Goal: Information Seeking & Learning: Learn about a topic

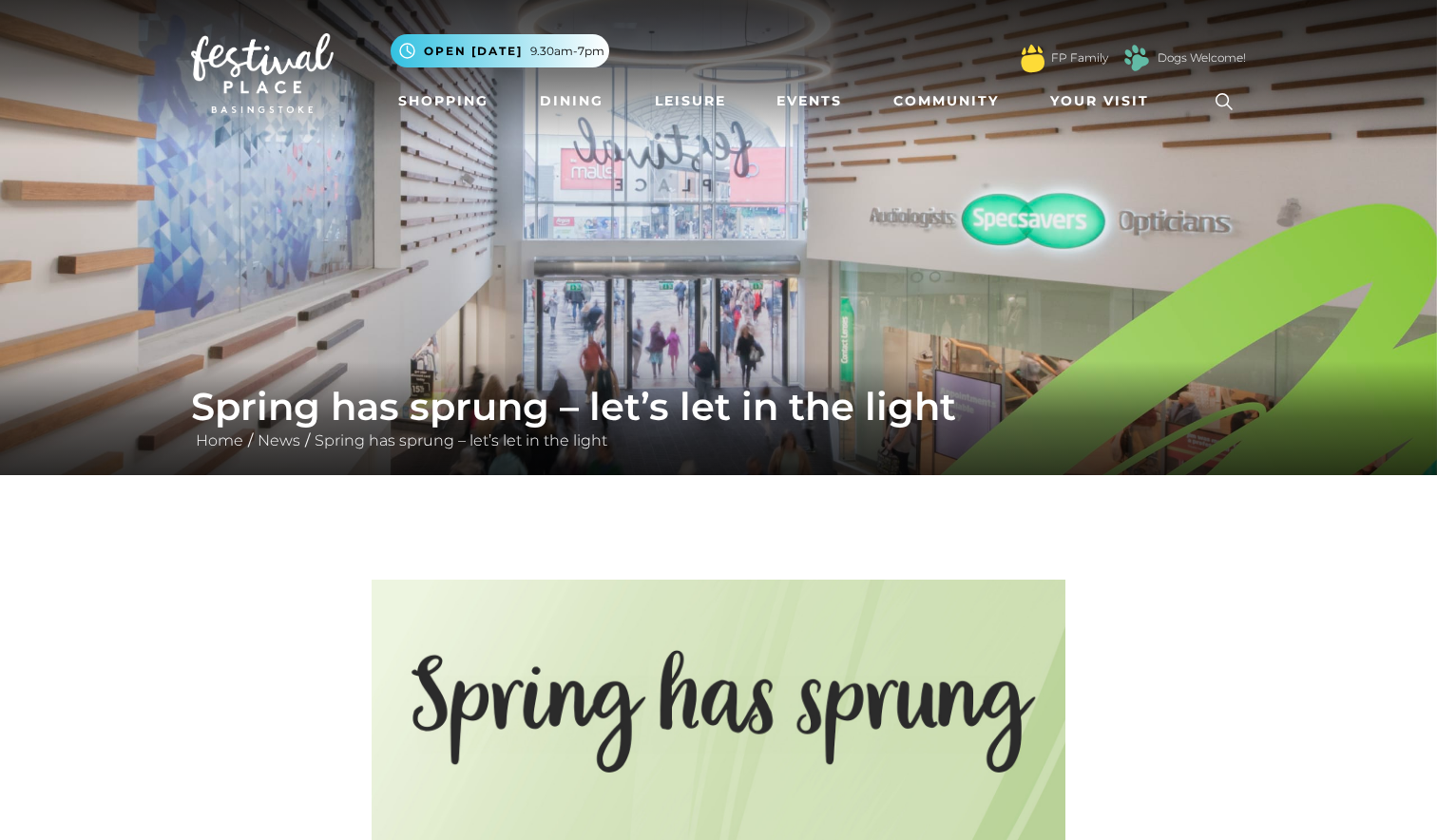
click at [271, 450] on div "Spring has sprung – let’s let in the light Home / News / Spring has sprung – le…" at bounding box center [718, 418] width 1083 height 69
click at [272, 447] on link "News" at bounding box center [278, 441] width 52 height 18
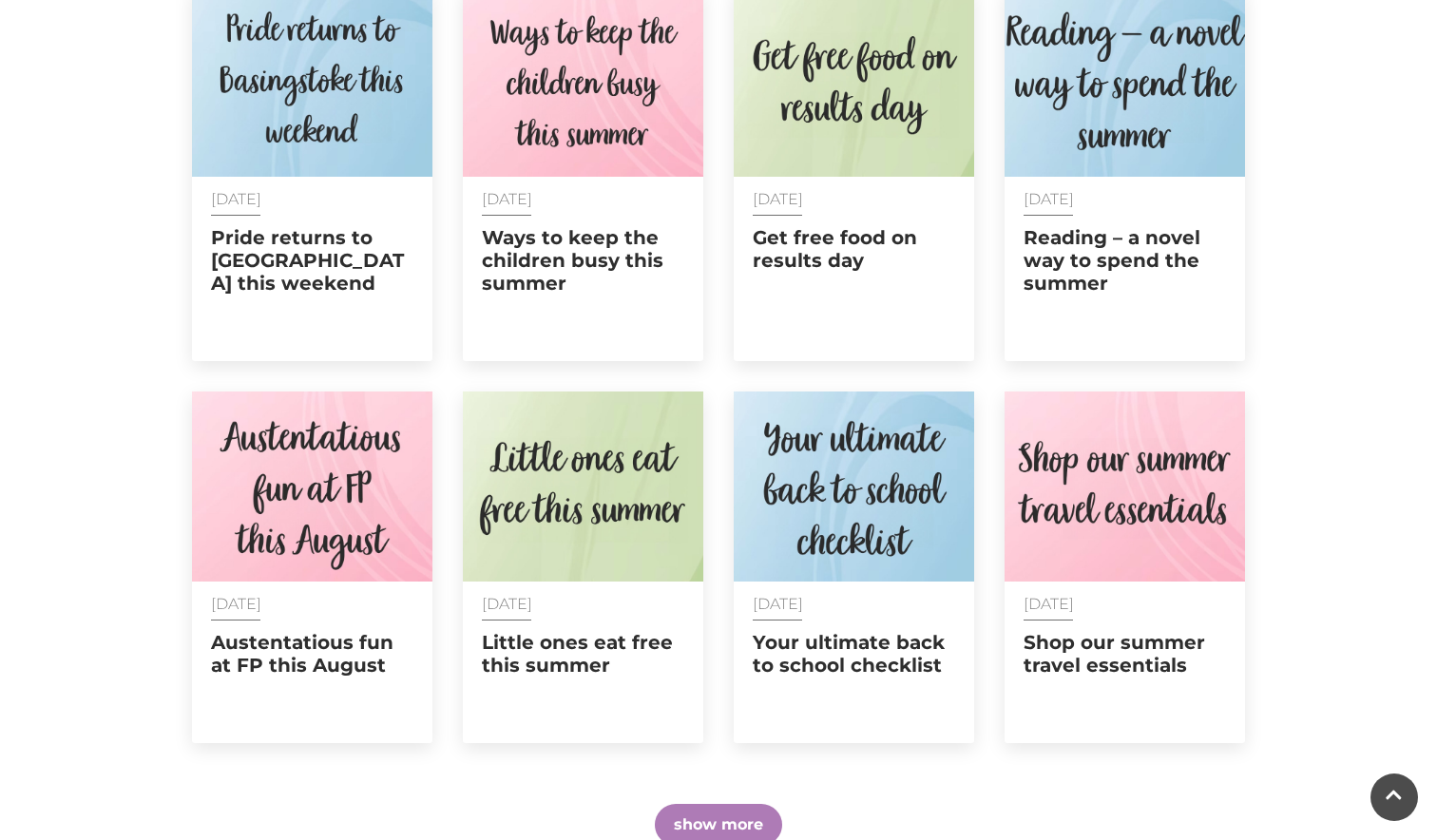
scroll to position [869, 0]
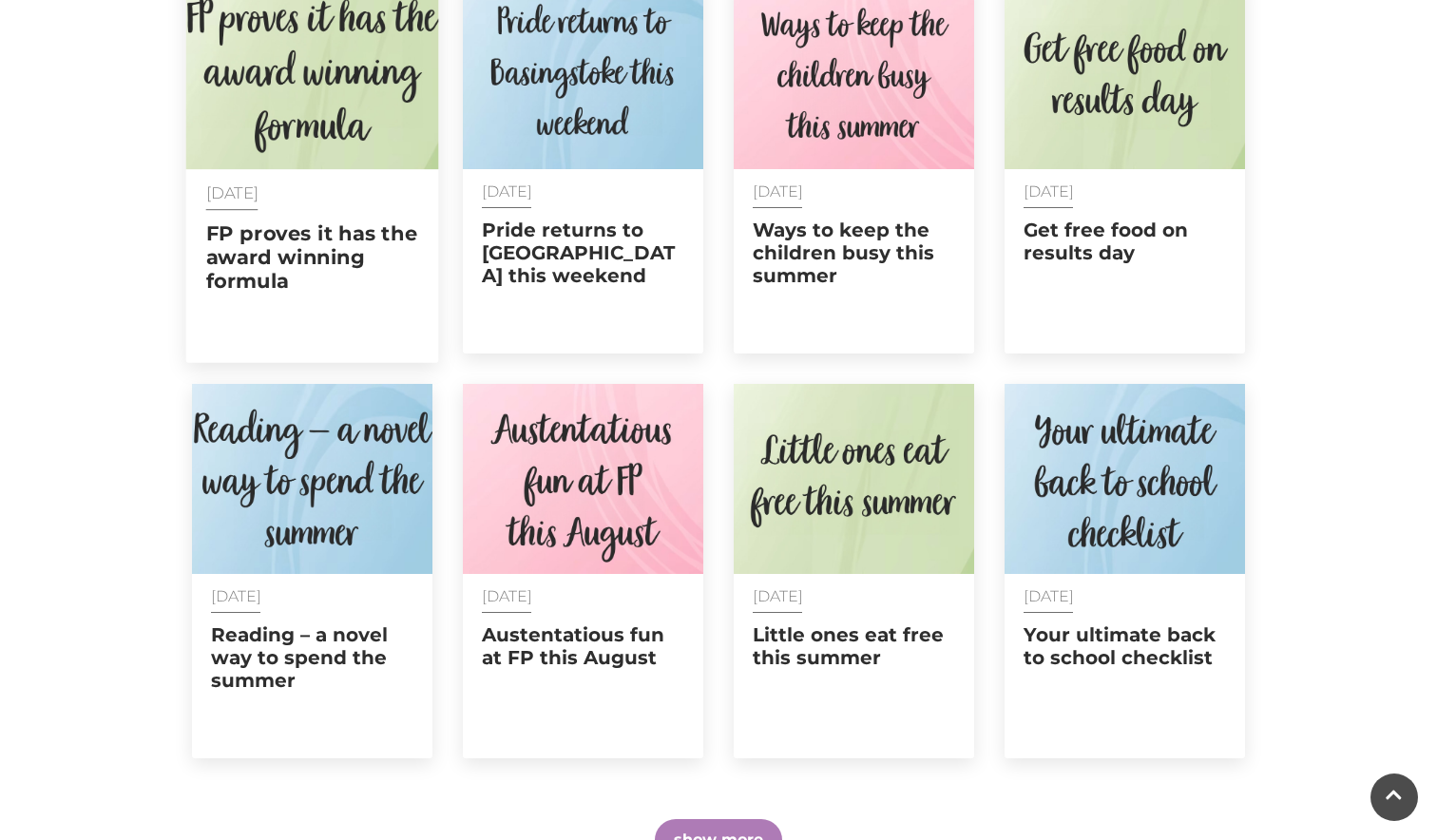
scroll to position [859, 0]
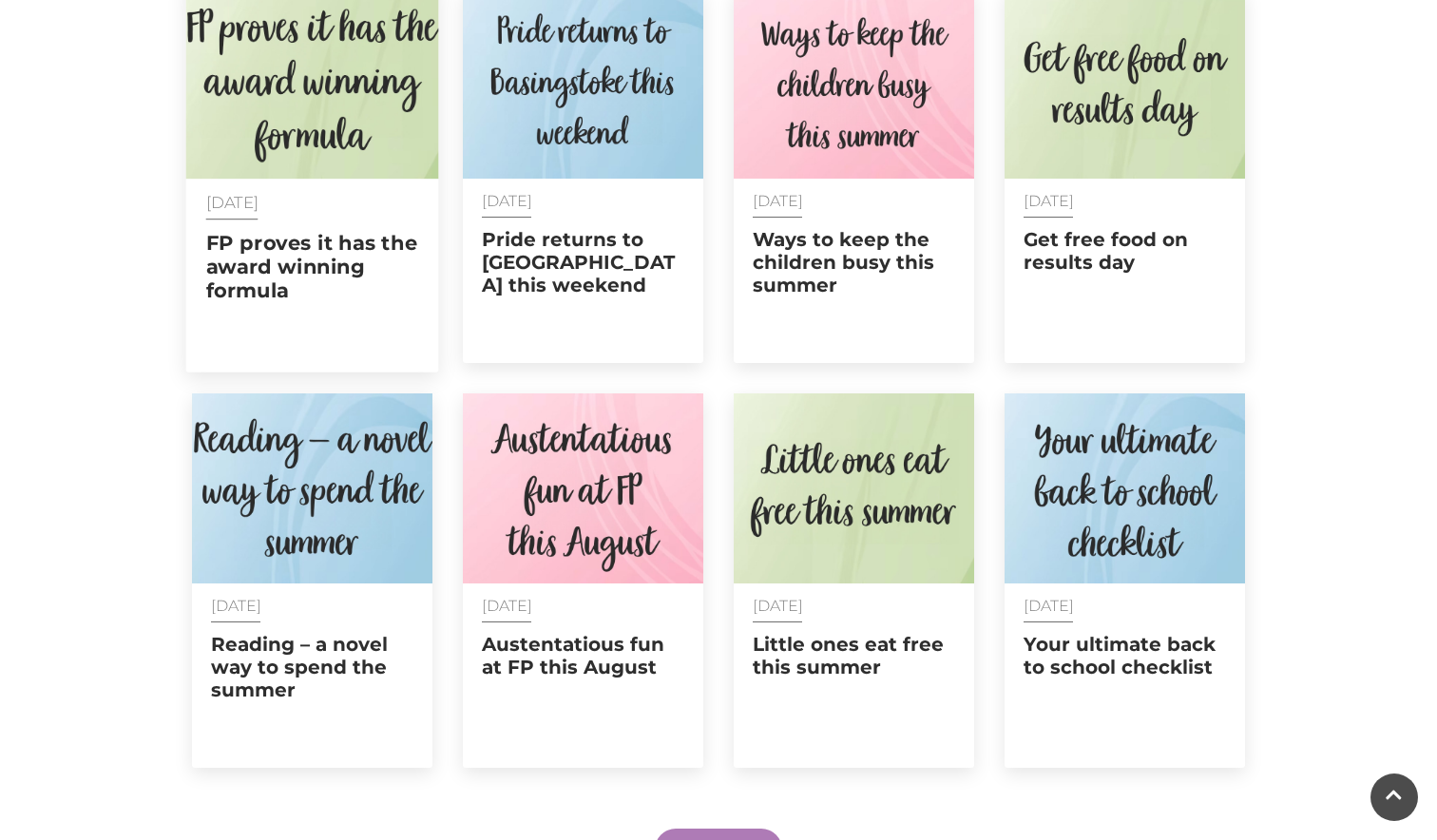
click at [320, 274] on h2 "FP proves it has the award winning formula" at bounding box center [313, 267] width 212 height 72
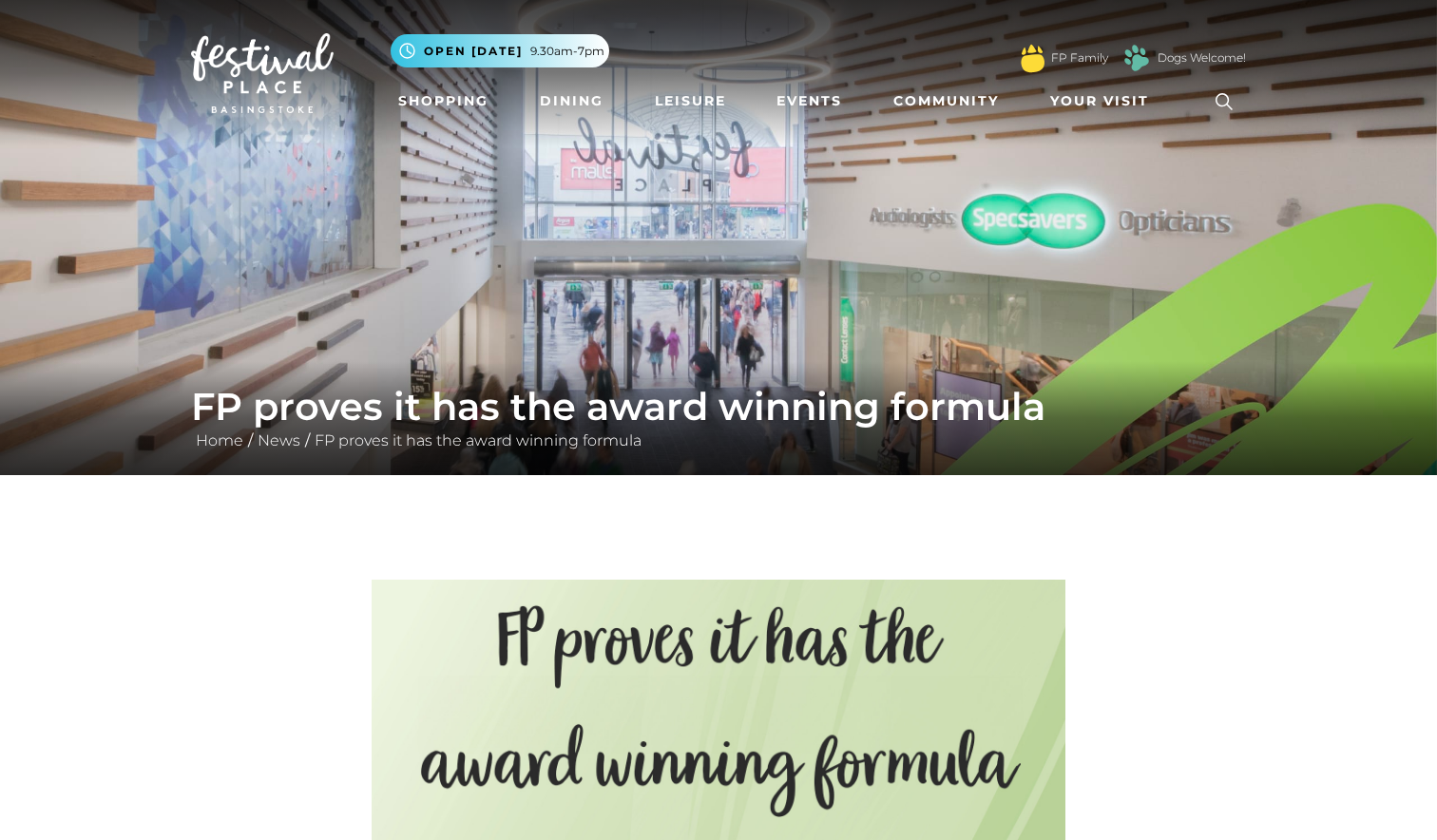
click at [248, 58] on img at bounding box center [262, 73] width 143 height 80
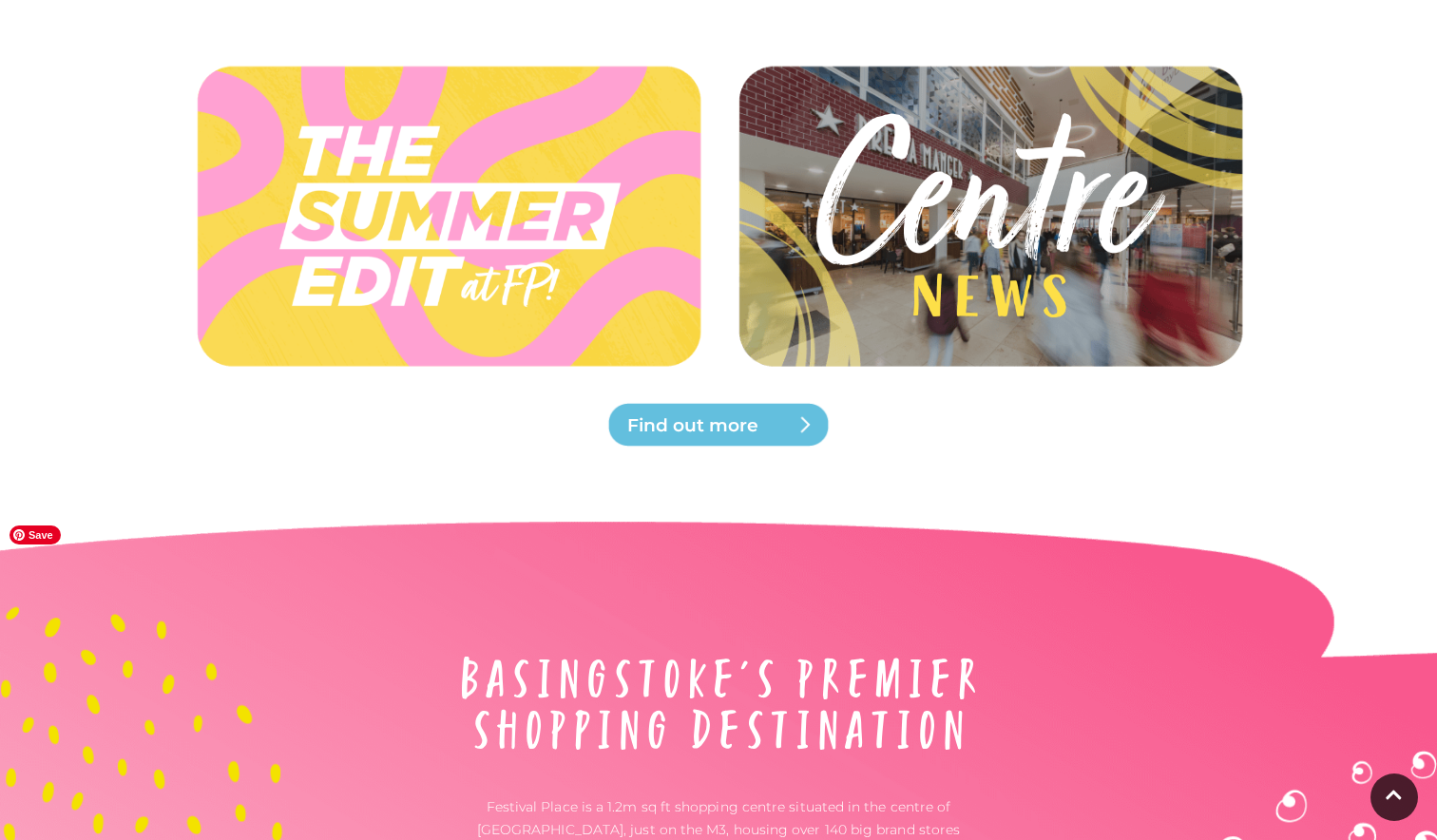
scroll to position [4920, 0]
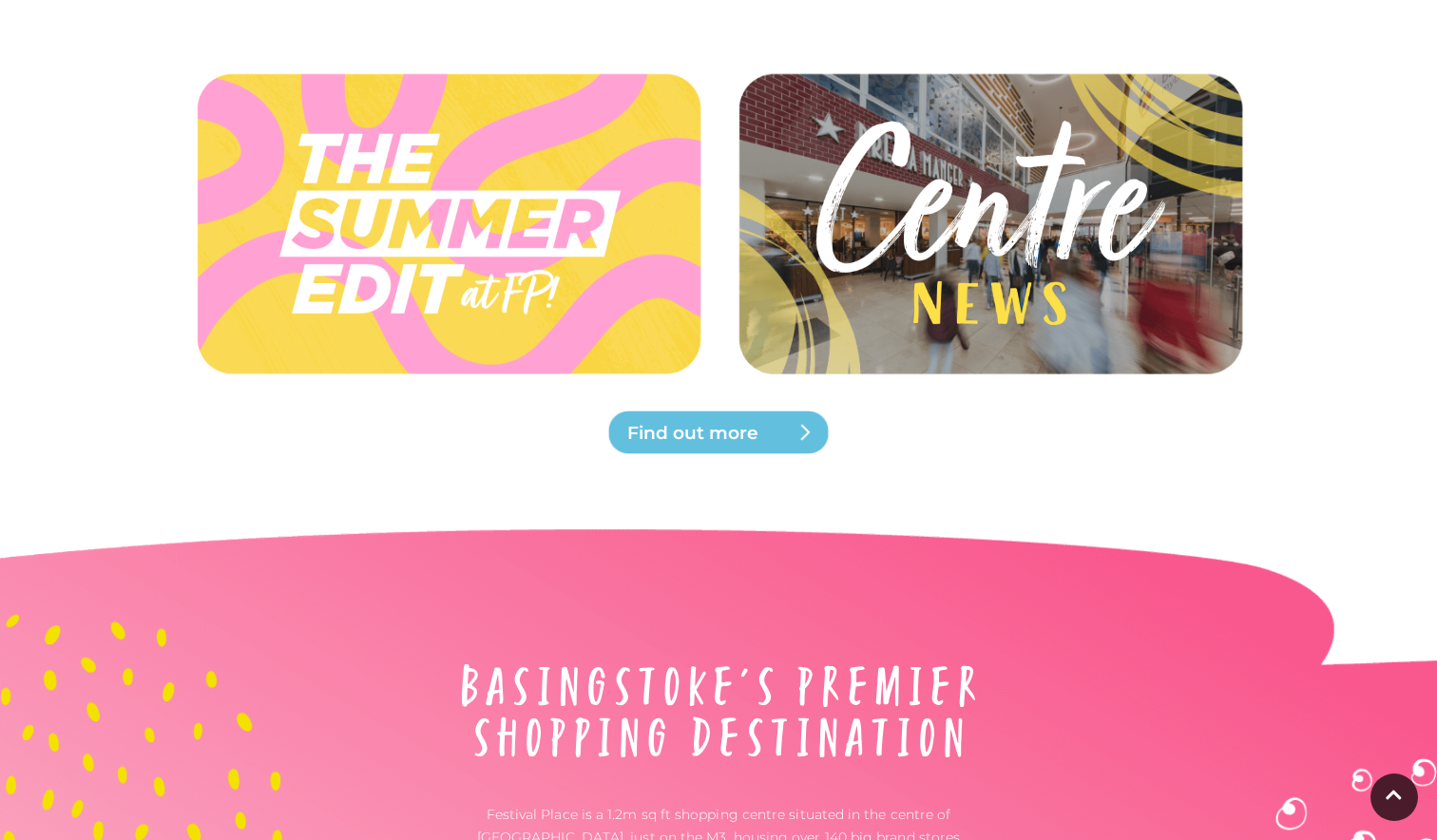
click at [750, 415] on img at bounding box center [718, 432] width 228 height 45
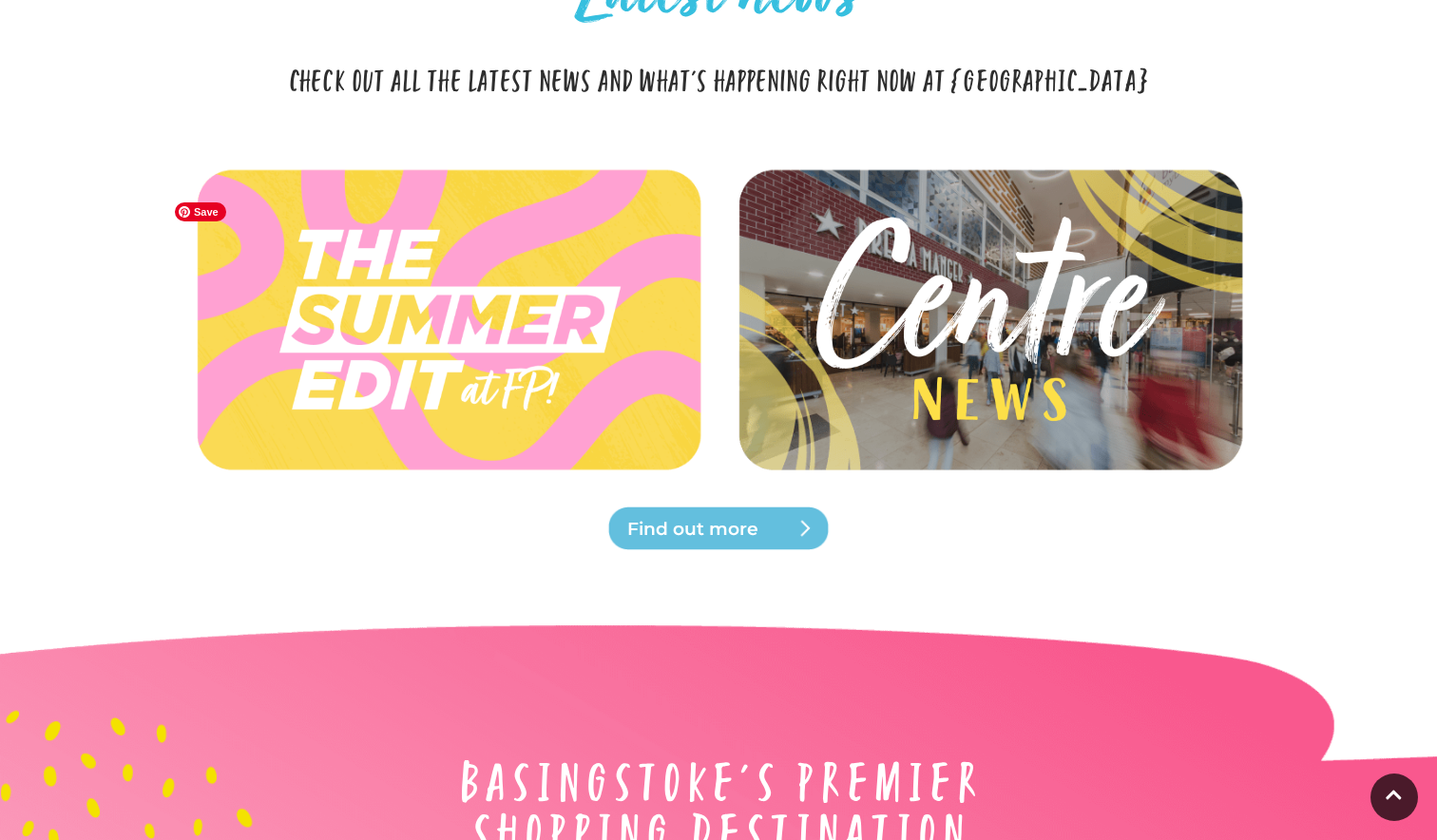
scroll to position [4857, 0]
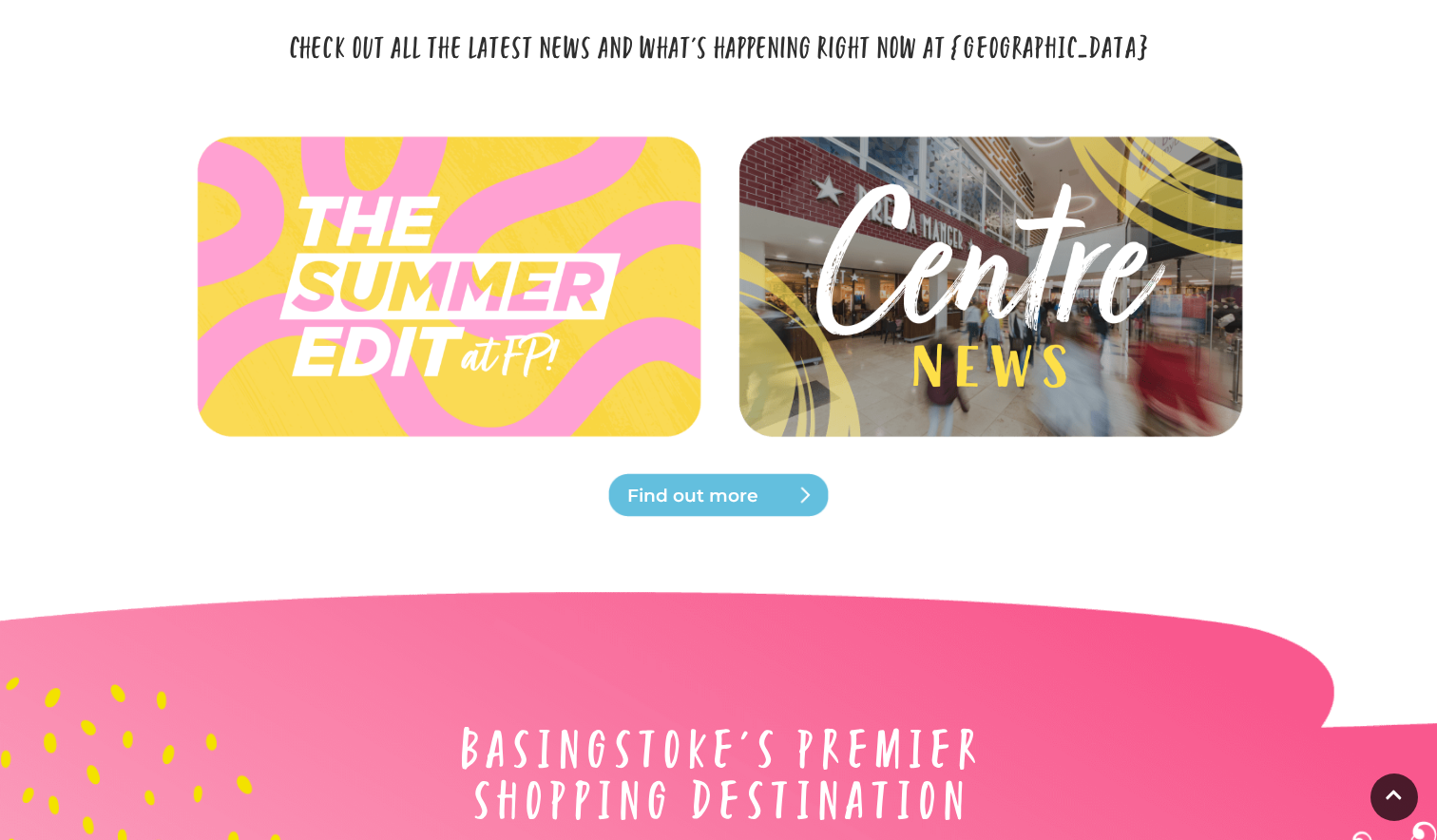
click at [756, 494] on span "Find out more" at bounding box center [742, 496] width 228 height 27
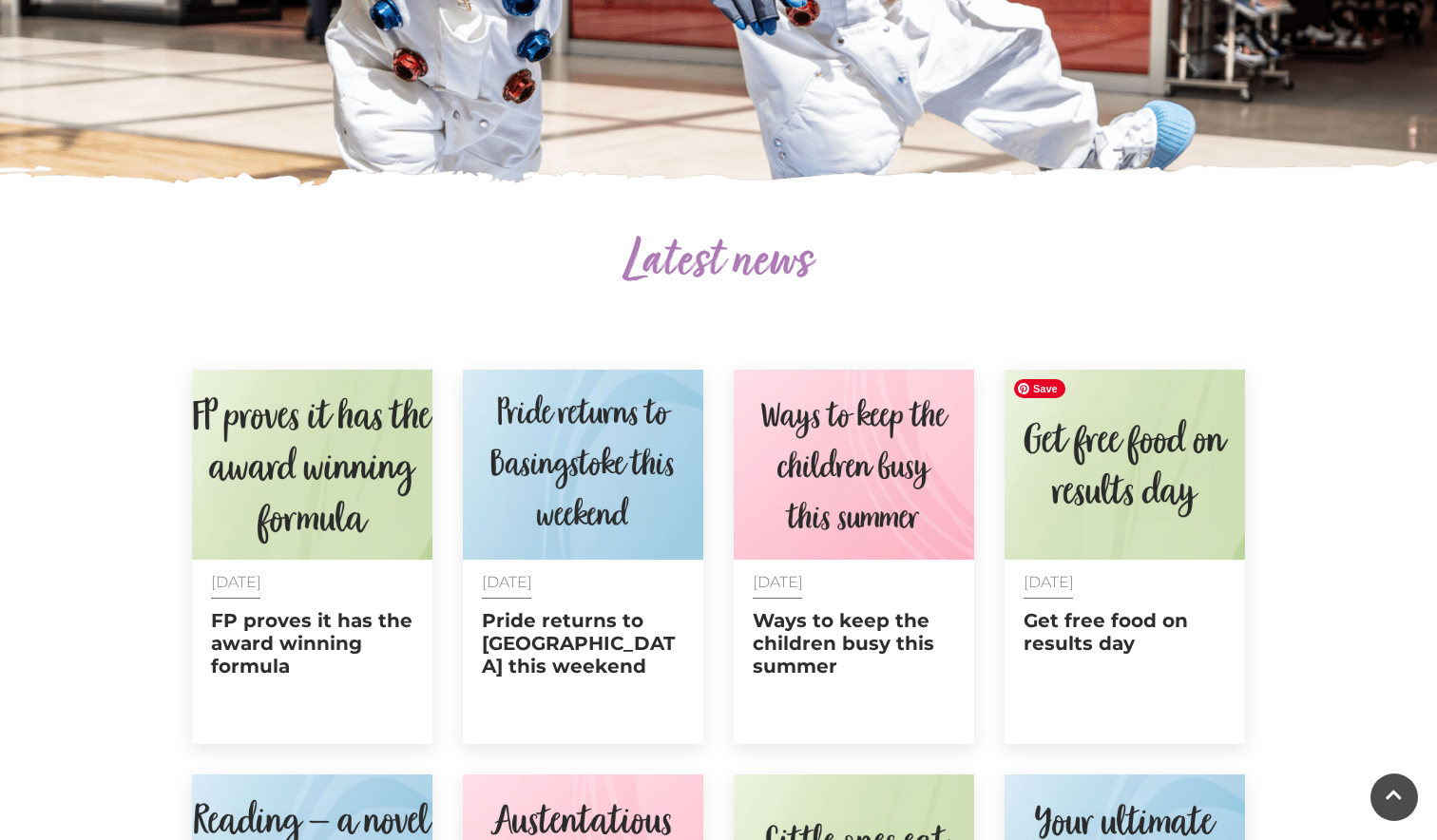
scroll to position [529, 0]
